Goal: Task Accomplishment & Management: Use online tool/utility

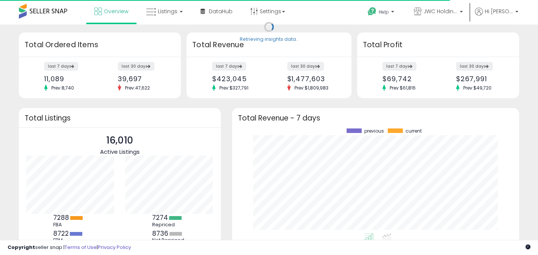
scroll to position [105, 272]
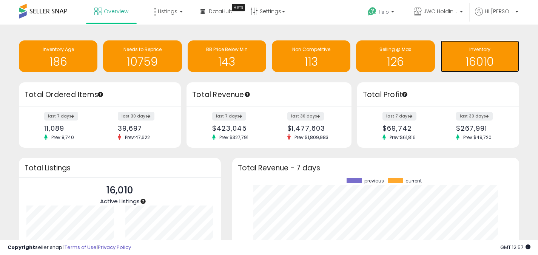
click at [473, 59] on h1 "16010" at bounding box center [479, 62] width 71 height 12
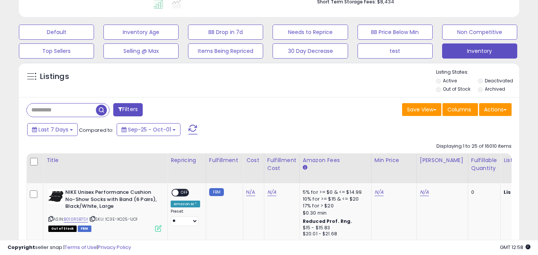
scroll to position [227, 0]
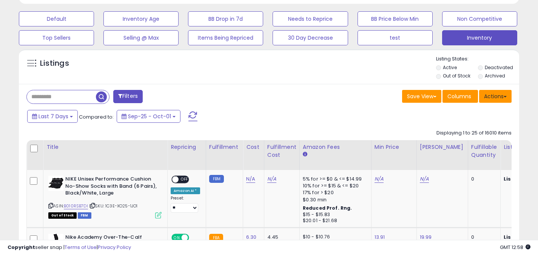
click at [497, 97] on button "Actions" at bounding box center [495, 96] width 32 height 13
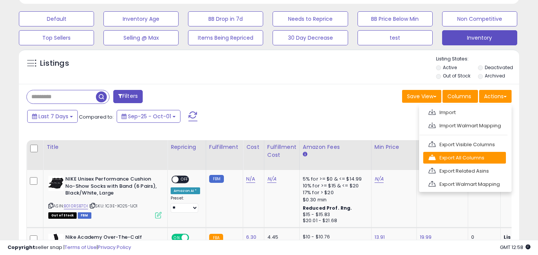
click at [468, 157] on link "Export All Columns" at bounding box center [464, 158] width 83 height 12
